Goal: Find specific page/section: Find specific page/section

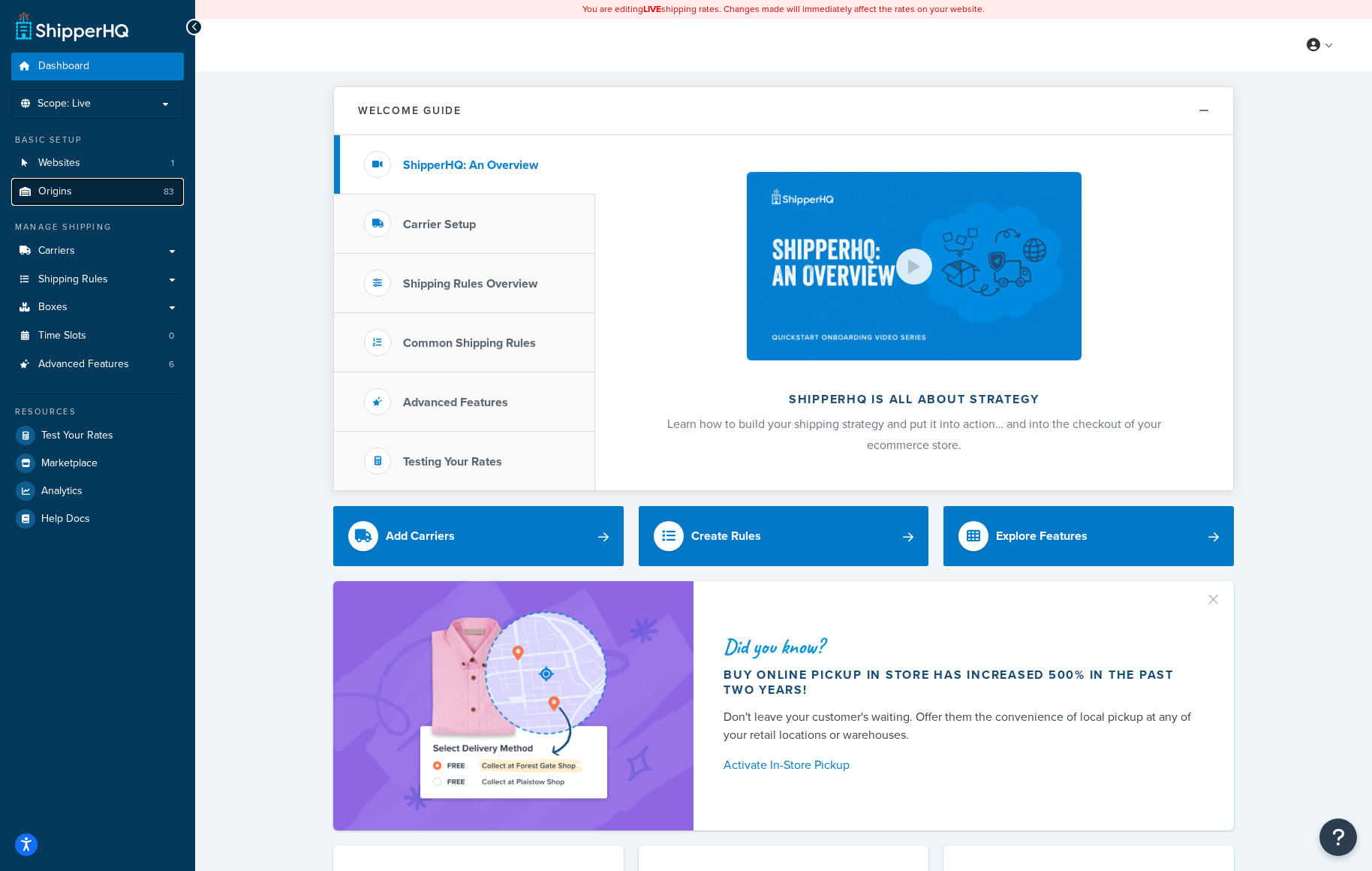
click at [67, 190] on span "Origins" at bounding box center [55, 191] width 34 height 12
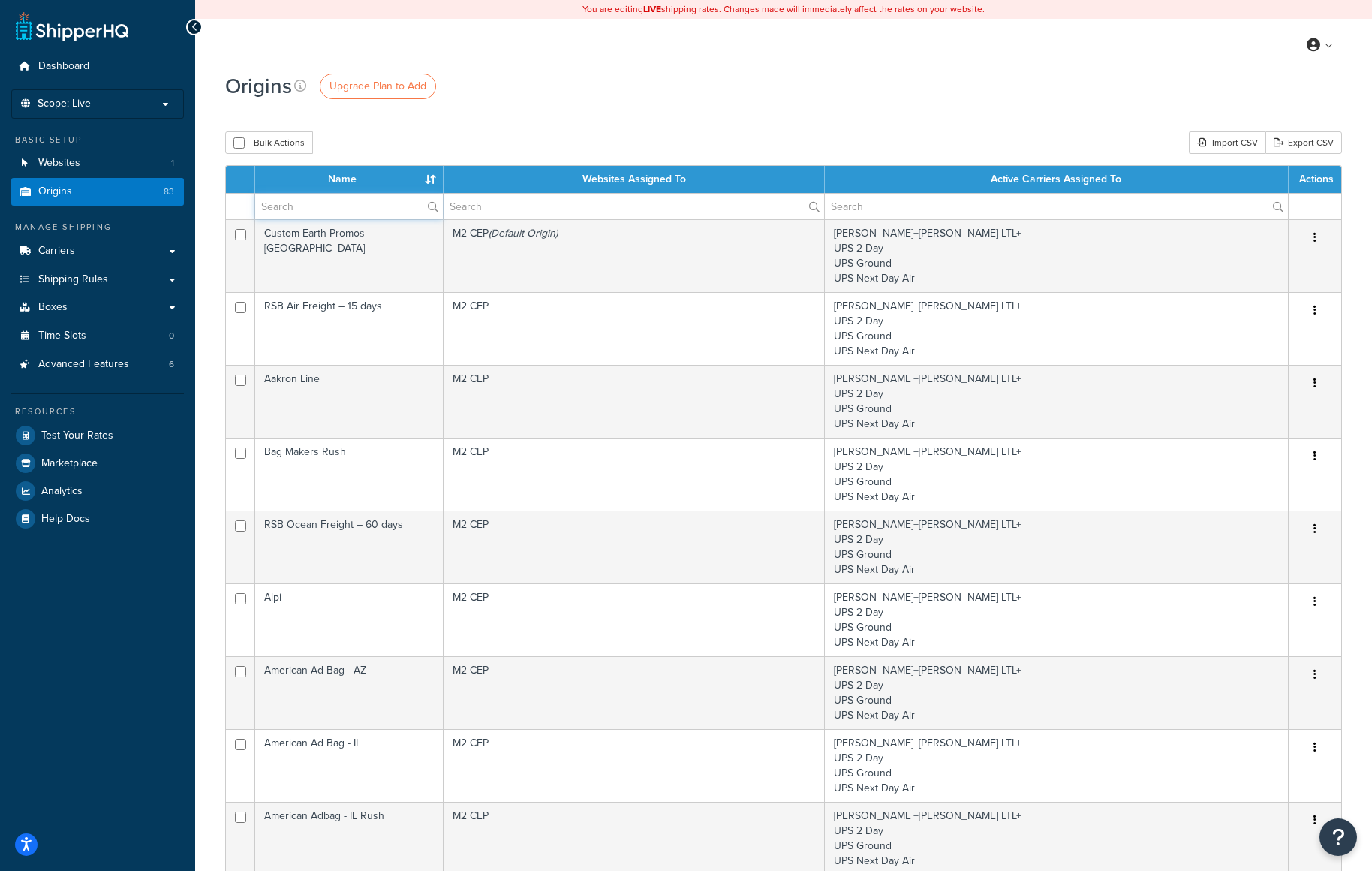
click at [294, 205] on input "text" at bounding box center [349, 207] width 188 height 26
type input "rush"
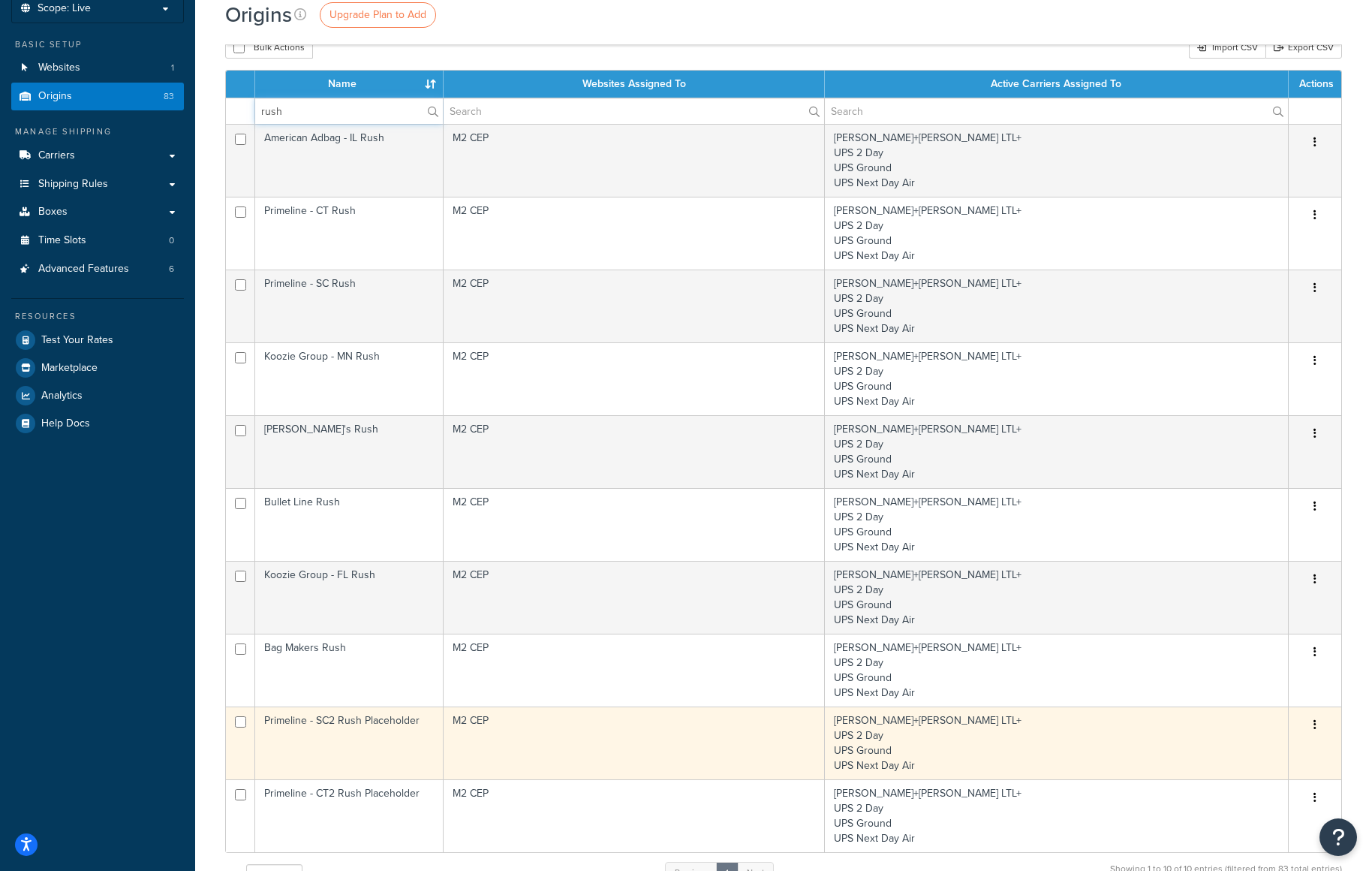
scroll to position [92, 0]
